Goal: Check status: Check status

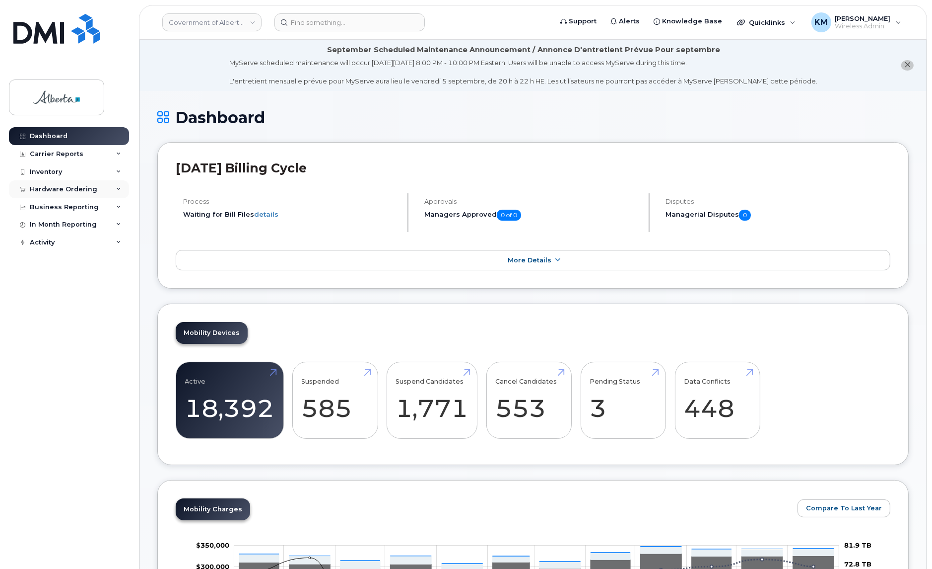
click at [57, 191] on div "Hardware Ordering" at bounding box center [64, 189] width 68 height 8
click at [52, 225] on div "Orders" at bounding box center [46, 226] width 24 height 9
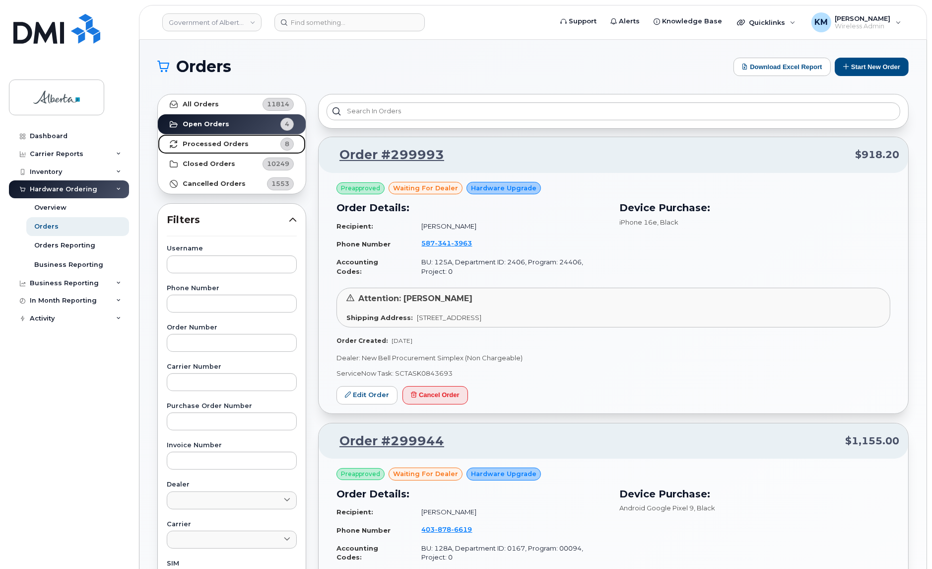
click at [199, 142] on strong "Processed Orders" at bounding box center [216, 144] width 66 height 8
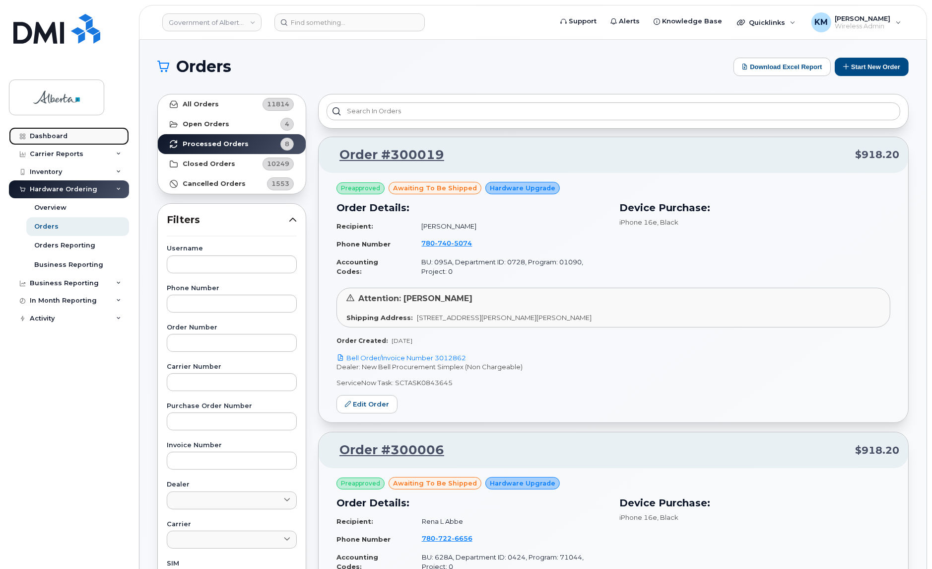
click at [56, 130] on link "Dashboard" at bounding box center [69, 136] width 120 height 18
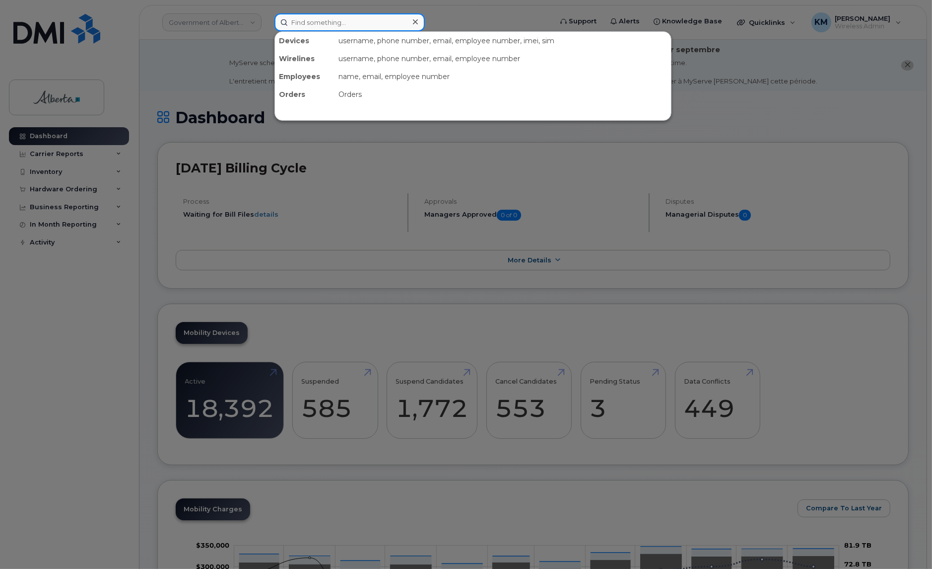
click at [288, 26] on input at bounding box center [350, 22] width 150 height 18
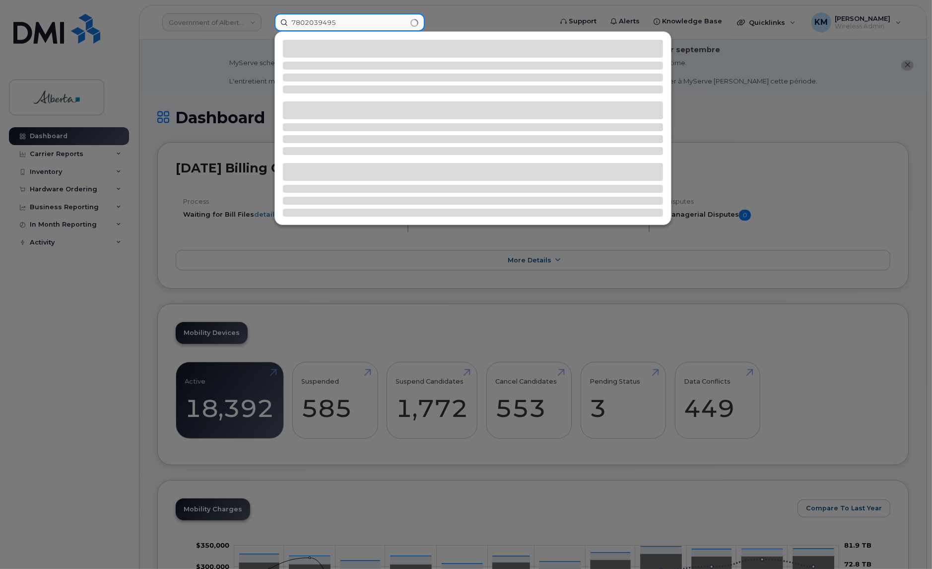
type input "7802039495"
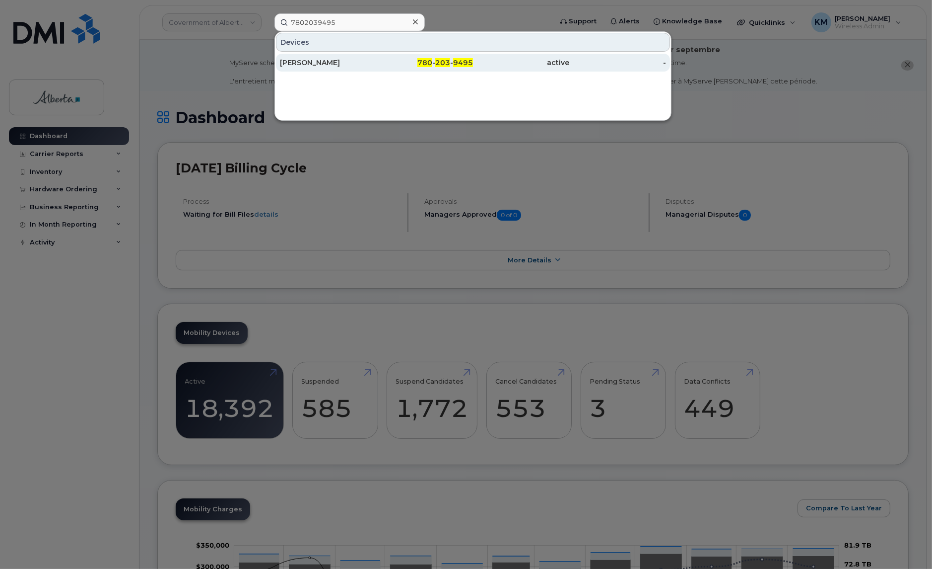
click at [313, 69] on div "[PERSON_NAME]" at bounding box center [328, 63] width 97 height 18
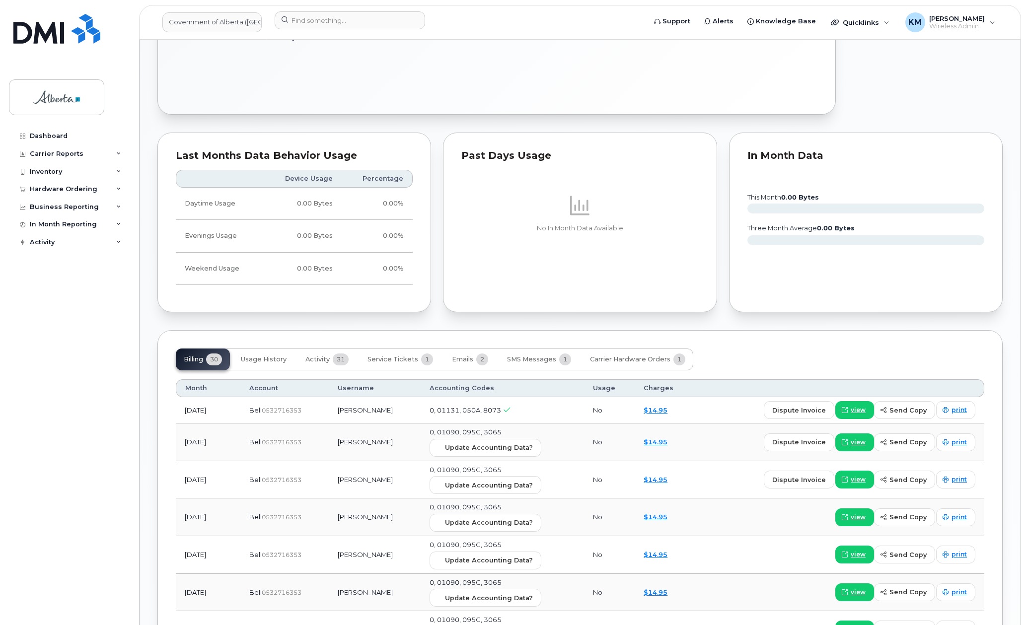
scroll to position [745, 0]
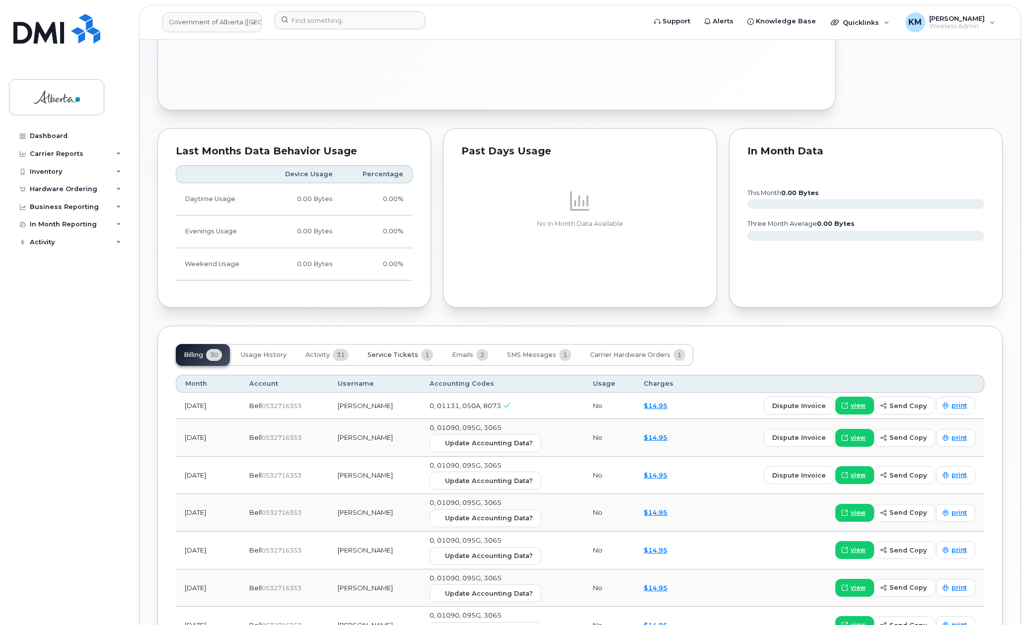
click at [393, 357] on span "Service Tickets" at bounding box center [392, 355] width 51 height 8
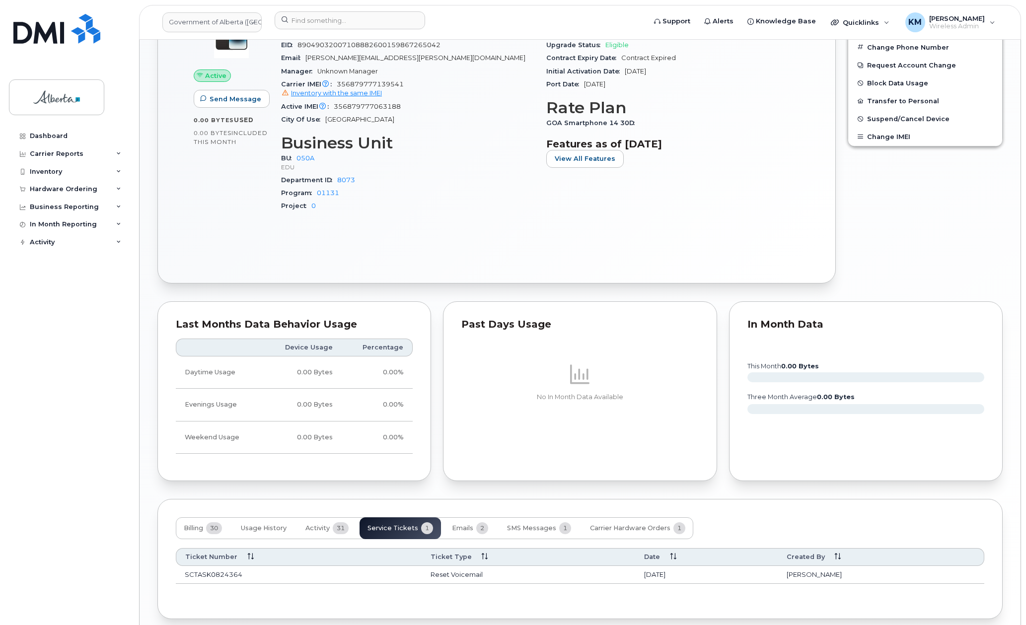
scroll to position [615, 0]
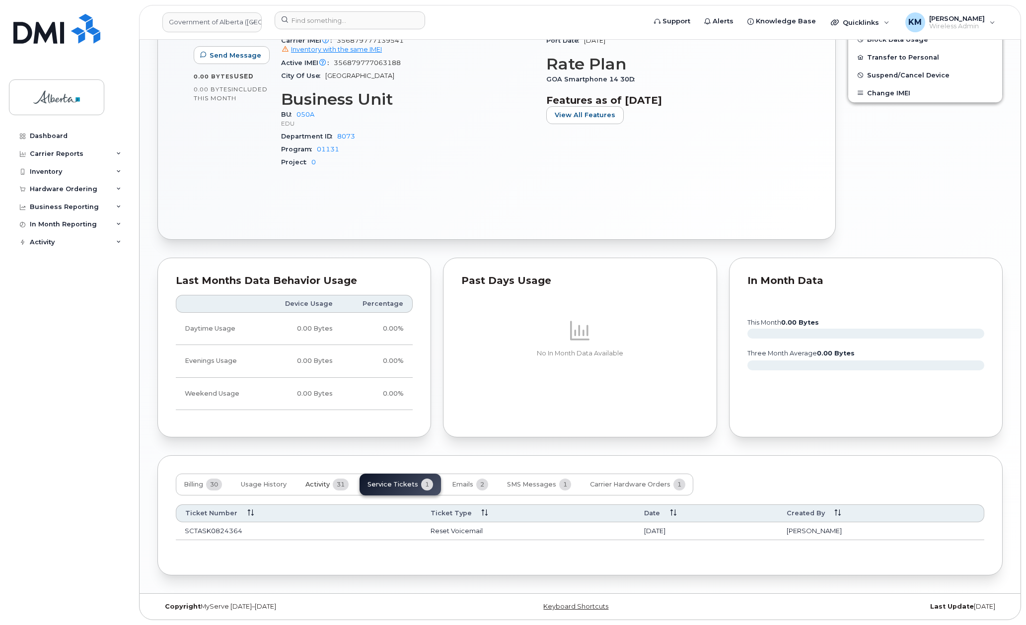
click at [320, 482] on span "Activity" at bounding box center [317, 485] width 24 height 8
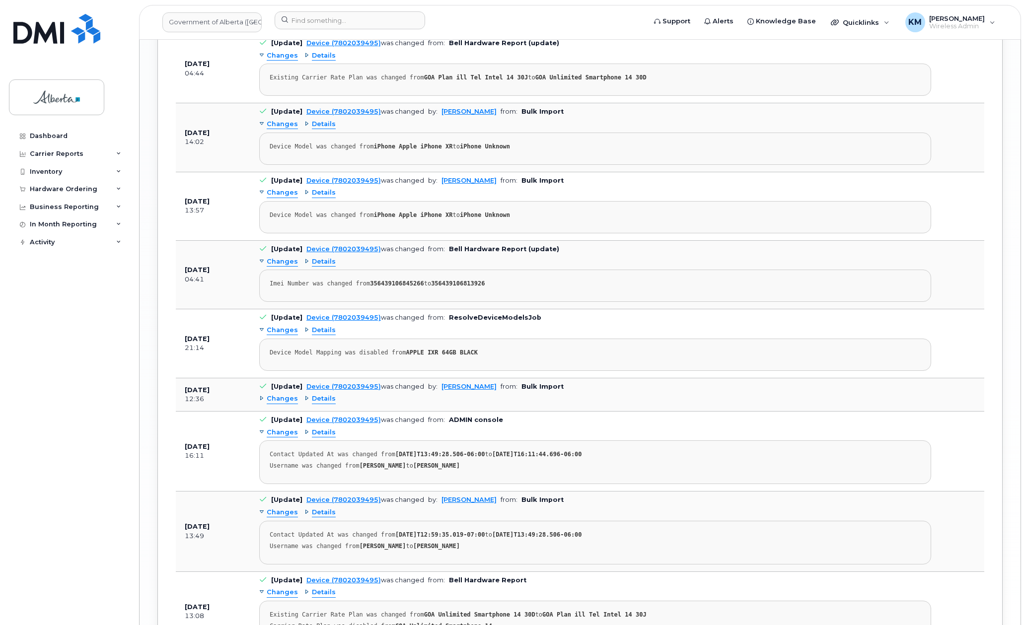
scroll to position [1956, 0]
